Goal: Find contact information: Find contact information

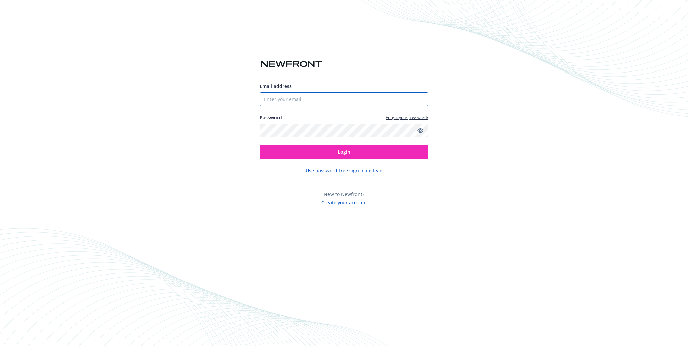
click at [288, 98] on input "Email address" at bounding box center [344, 98] width 169 height 13
type input "[PERSON_NAME][EMAIL_ADDRESS][DOMAIN_NAME]"
click at [291, 149] on button "Login" at bounding box center [344, 151] width 169 height 13
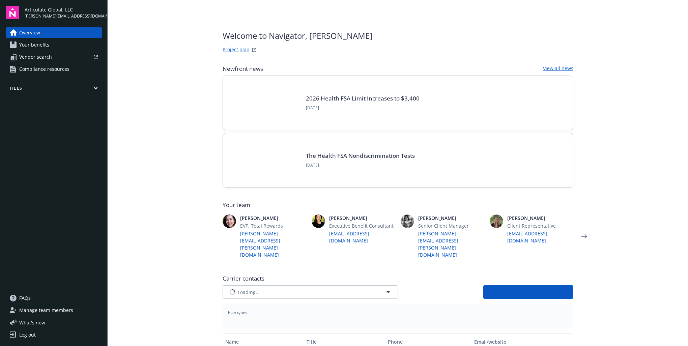
type input "ARAG Insurance Company"
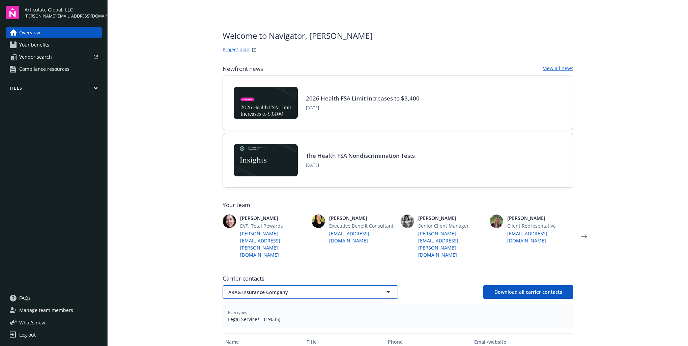
click at [268, 289] on span "ARAG Insurance Company" at bounding box center [298, 292] width 140 height 7
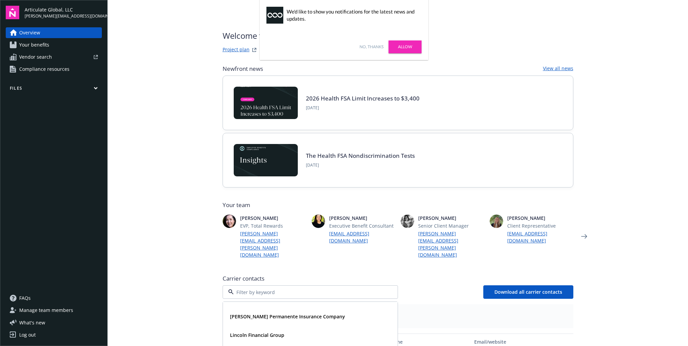
scroll to position [135, 0]
click at [252, 321] on strong "Lincoln Financial Group" at bounding box center [257, 324] width 54 height 6
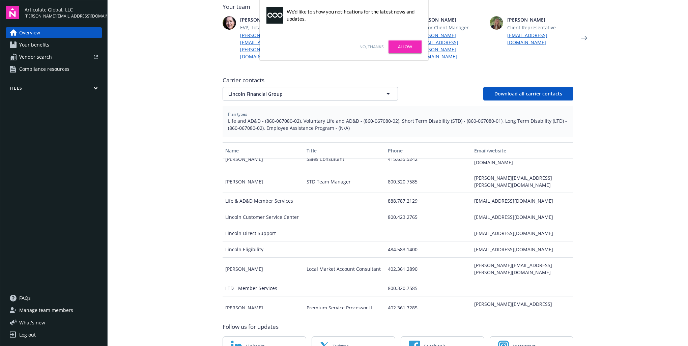
scroll to position [202, 0]
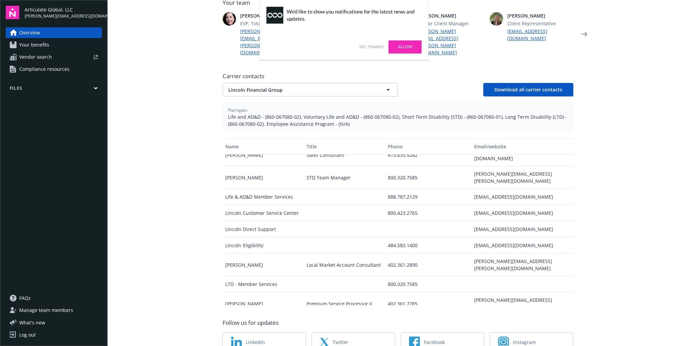
click at [493, 254] on div "lorie.loukota@lfg.com" at bounding box center [521, 265] width 101 height 23
copy div "lorie.loukota@lfg.com"
